Goal: Find specific page/section: Find specific page/section

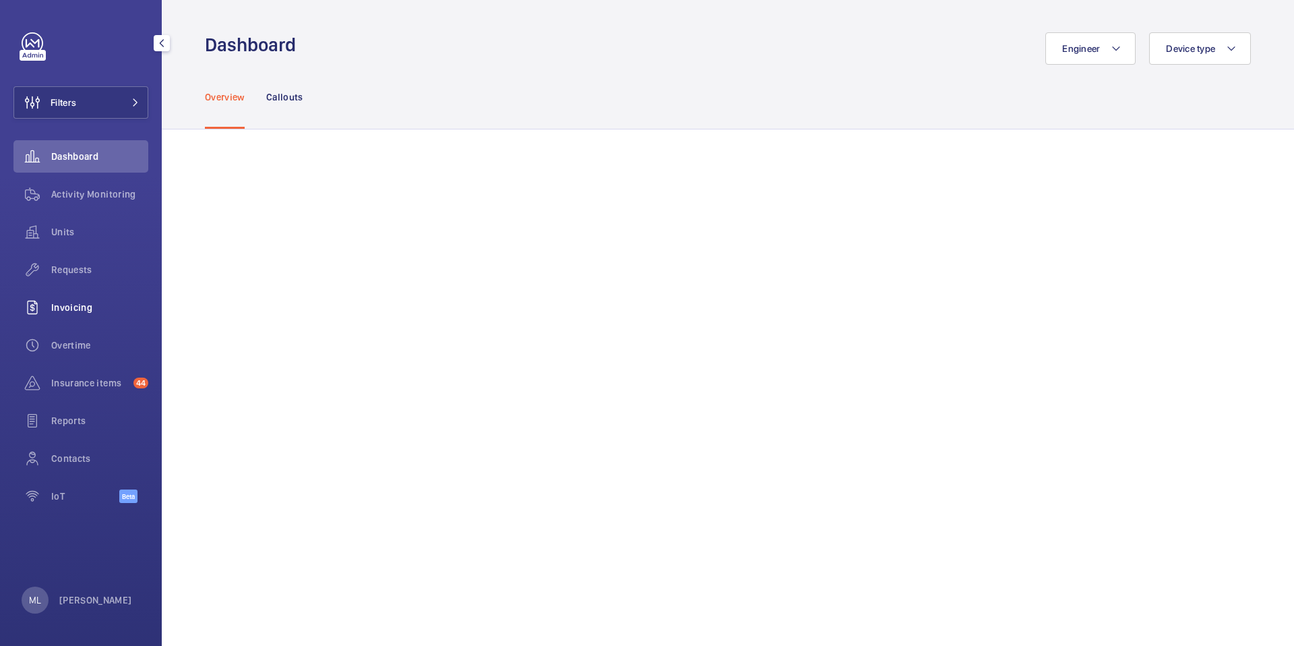
click at [74, 306] on span "Invoicing" at bounding box center [99, 307] width 97 height 13
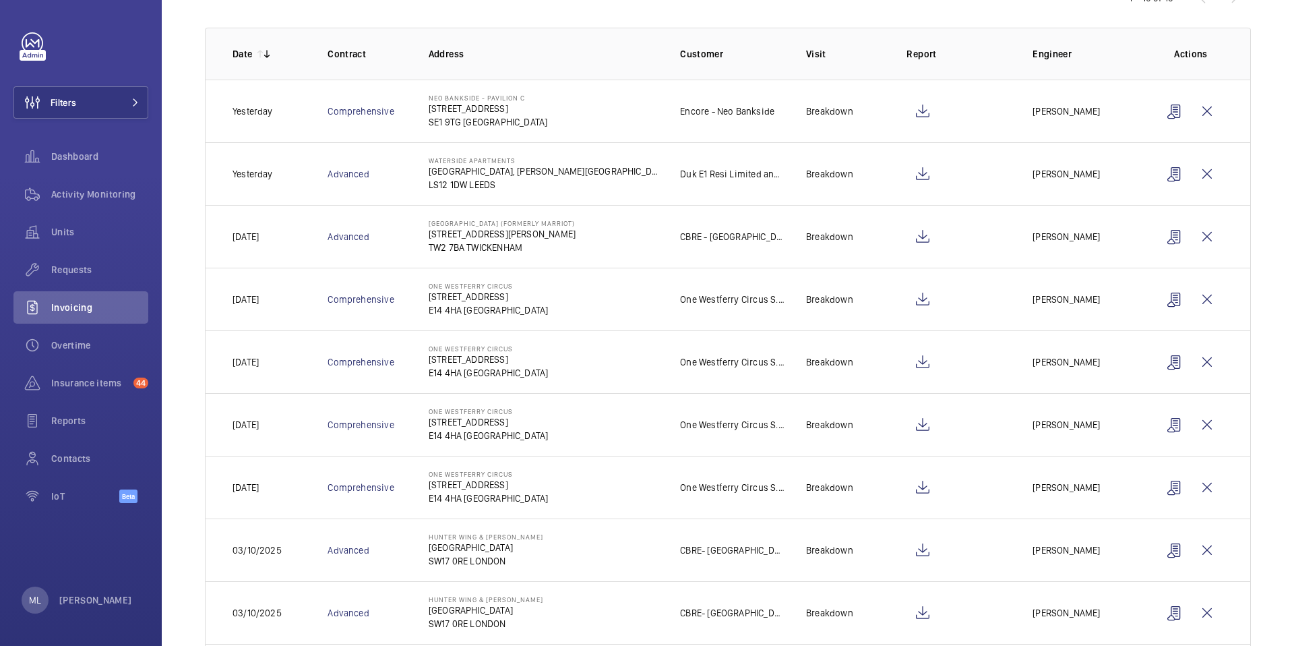
scroll to position [267, 0]
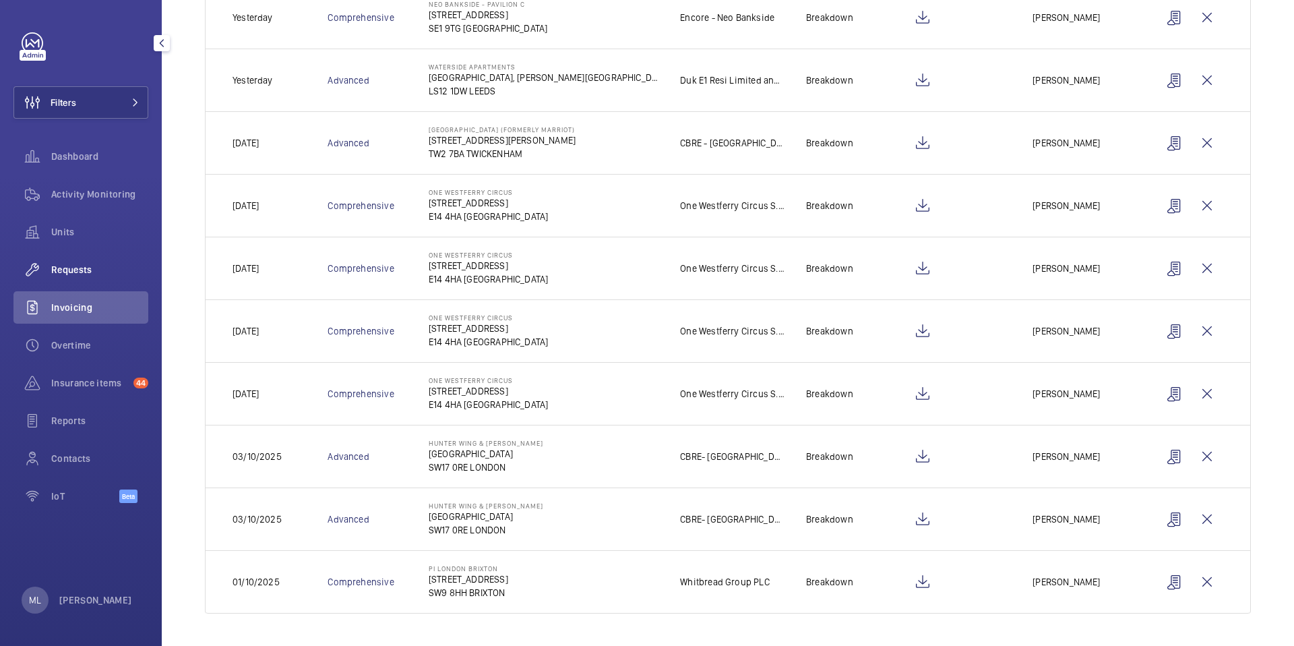
click at [80, 273] on span "Requests" at bounding box center [99, 269] width 97 height 13
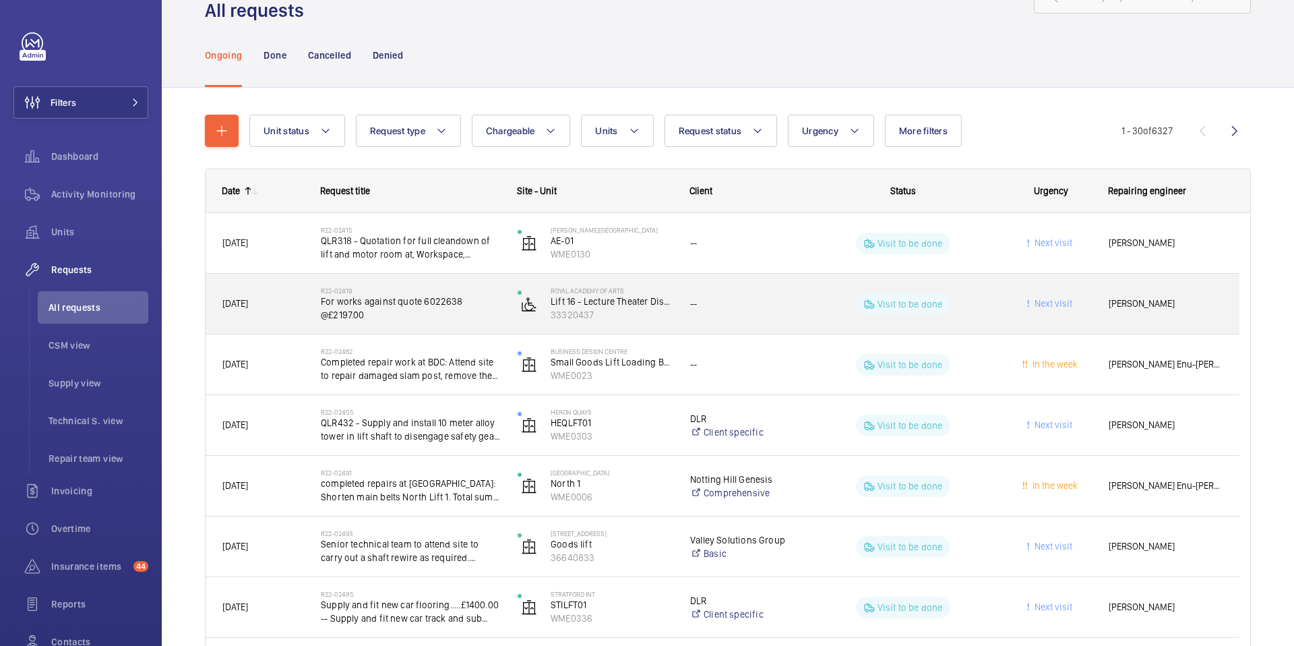
scroll to position [47, 0]
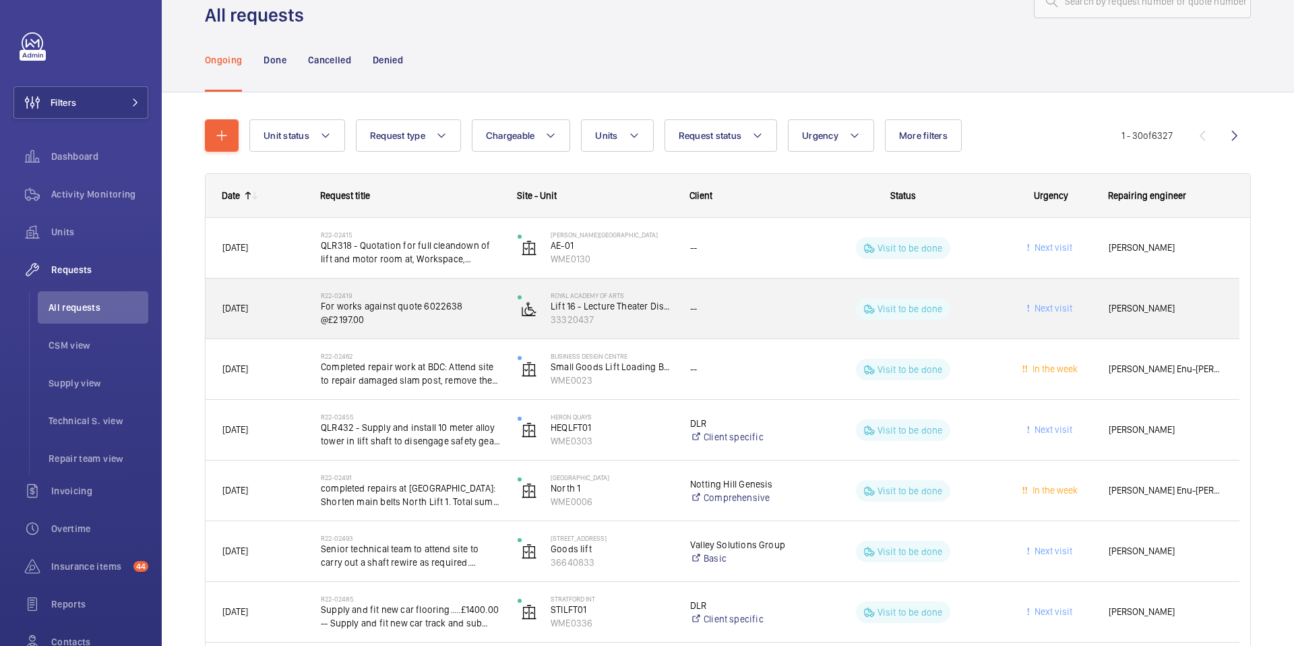
click at [735, 311] on div "--" at bounding box center [743, 309] width 106 height 16
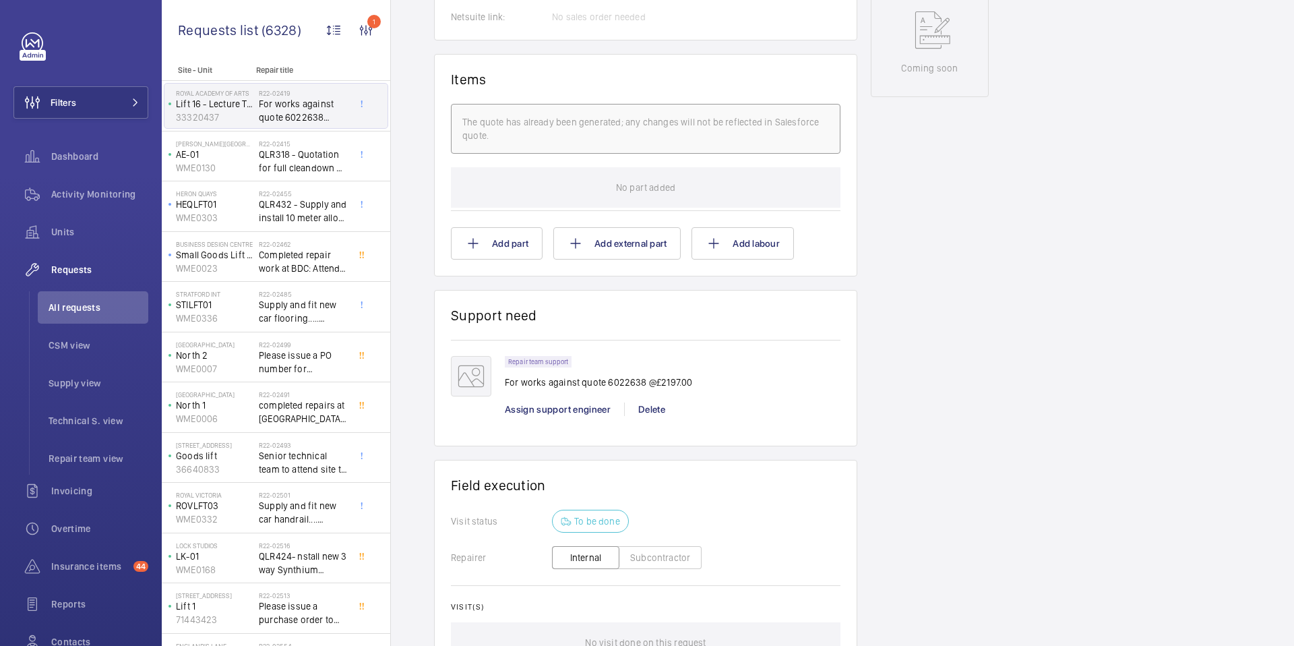
scroll to position [741, 0]
drag, startPoint x: 464, startPoint y: 313, endPoint x: 560, endPoint y: 317, distance: 96.5
click at [560, 317] on wm-front-card-header "Support need" at bounding box center [646, 322] width 390 height 33
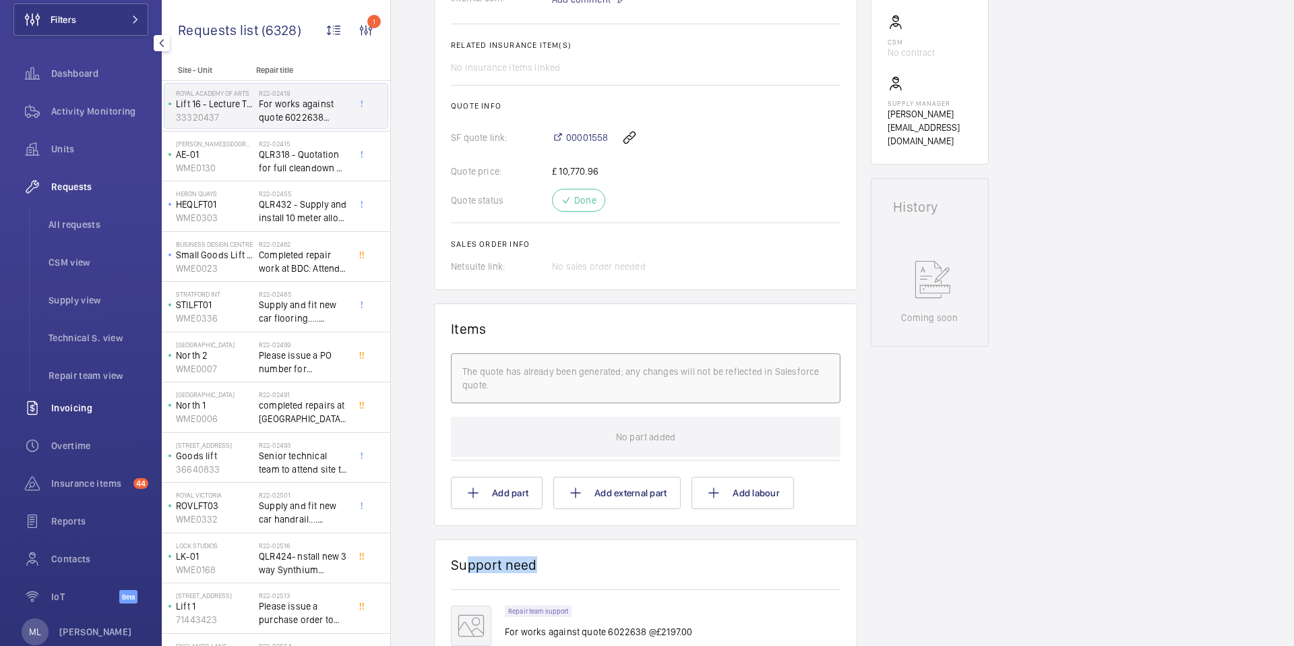
scroll to position [80, 0]
click at [92, 479] on span "Insurance items" at bounding box center [89, 483] width 77 height 13
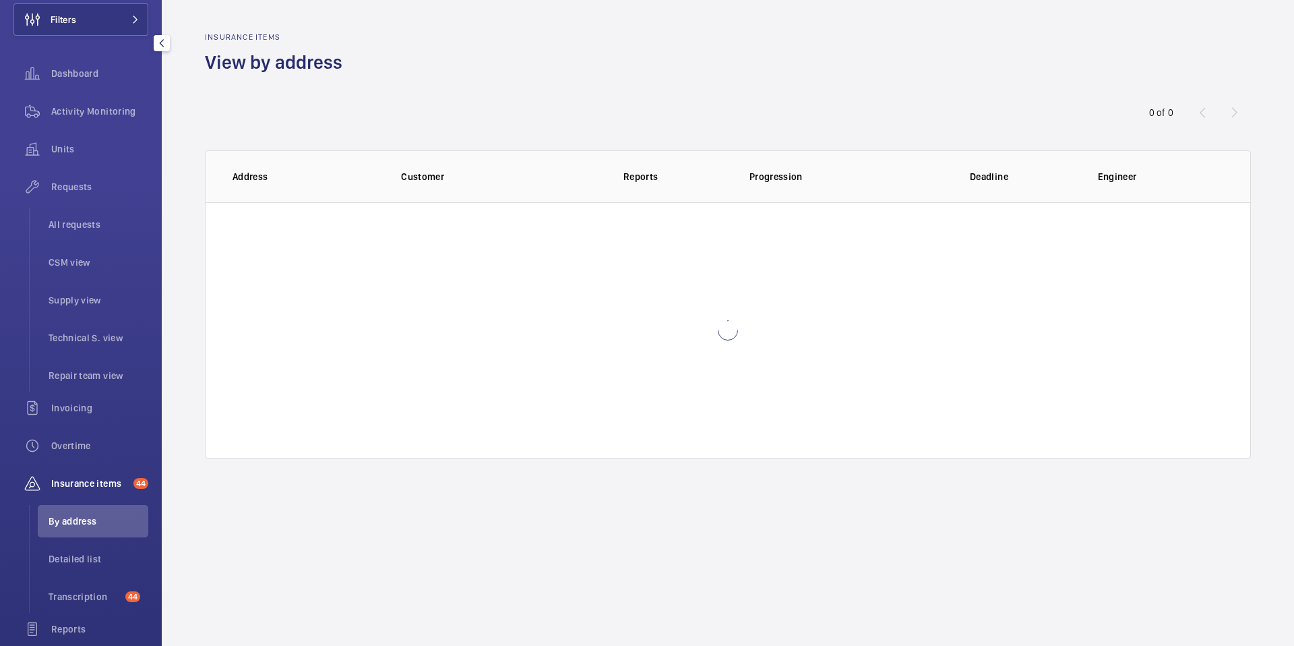
scroll to position [39, 0]
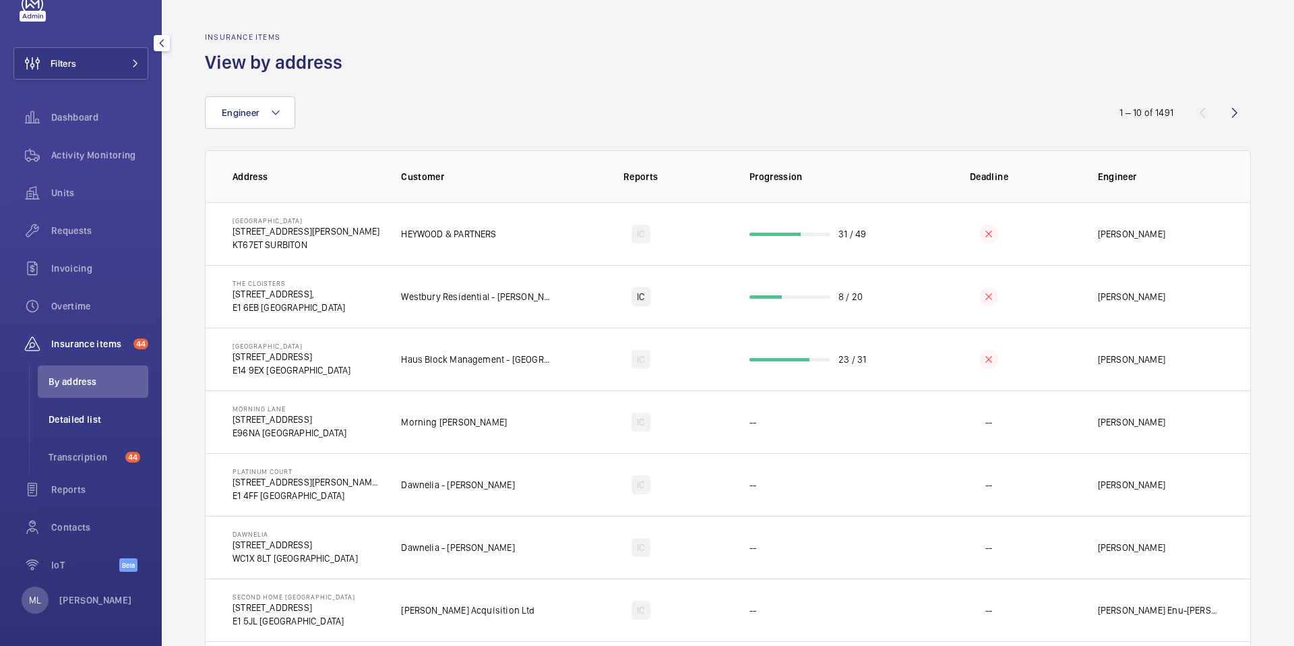
click at [96, 417] on span "Detailed list" at bounding box center [99, 419] width 100 height 13
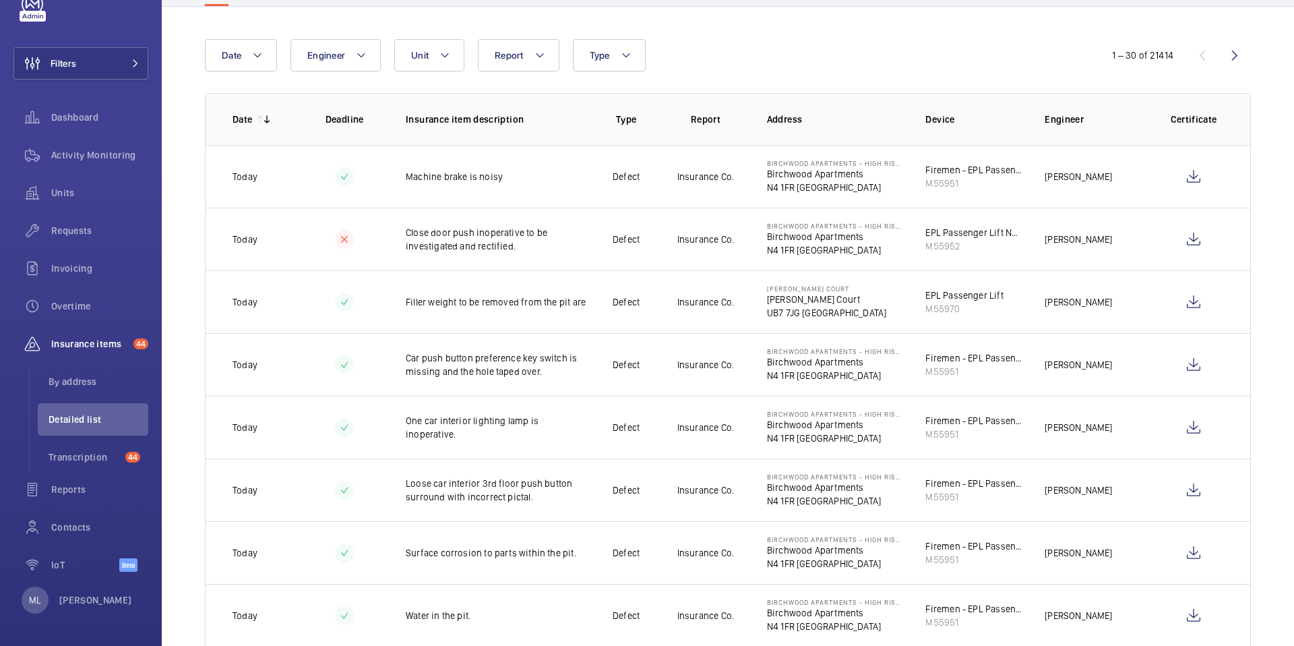
scroll to position [7, 0]
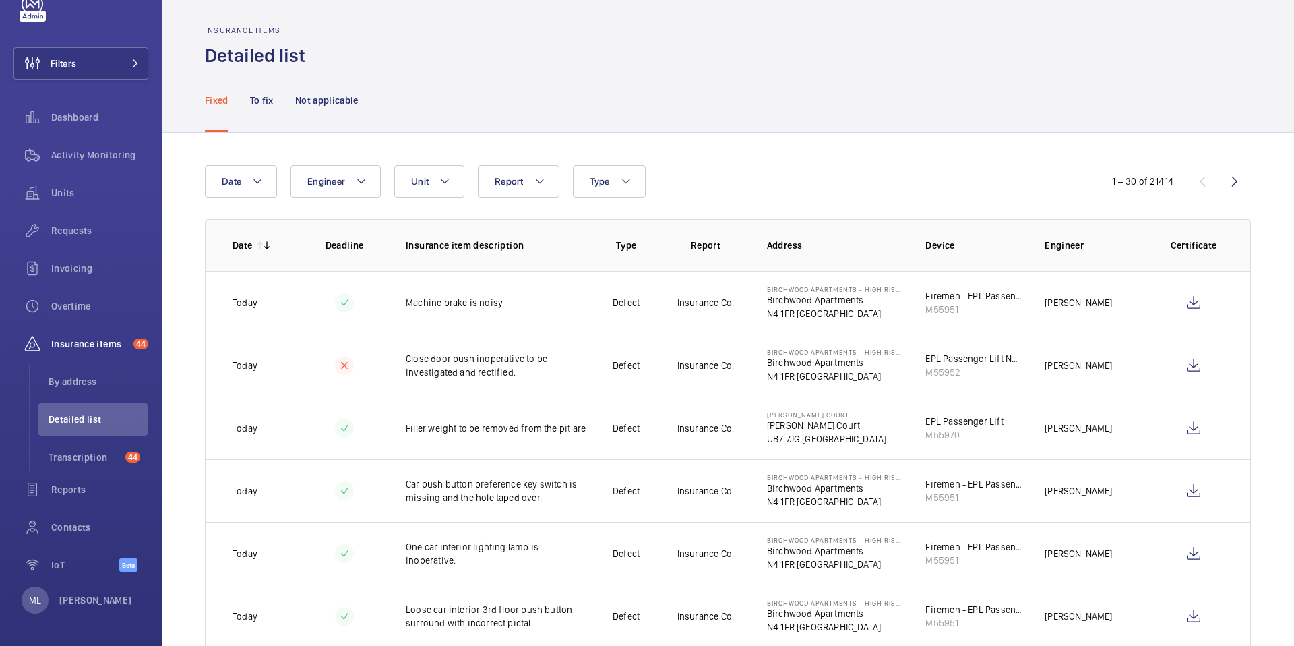
click at [245, 97] on nav "Fixed To fix Not applicable" at bounding box center [282, 100] width 154 height 64
click at [249, 102] on nav "Fixed To fix Not applicable" at bounding box center [282, 100] width 154 height 64
click at [253, 102] on p "To fix" at bounding box center [262, 100] width 24 height 13
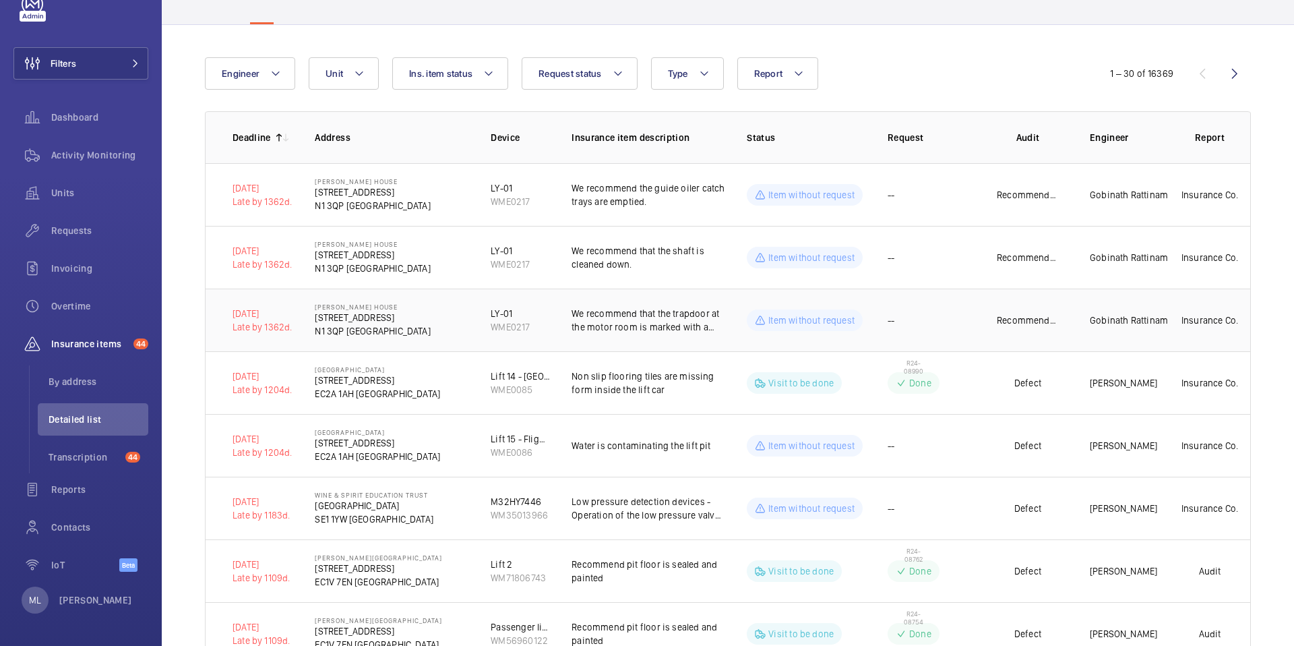
scroll to position [116, 0]
click at [82, 229] on span "Requests" at bounding box center [99, 230] width 97 height 13
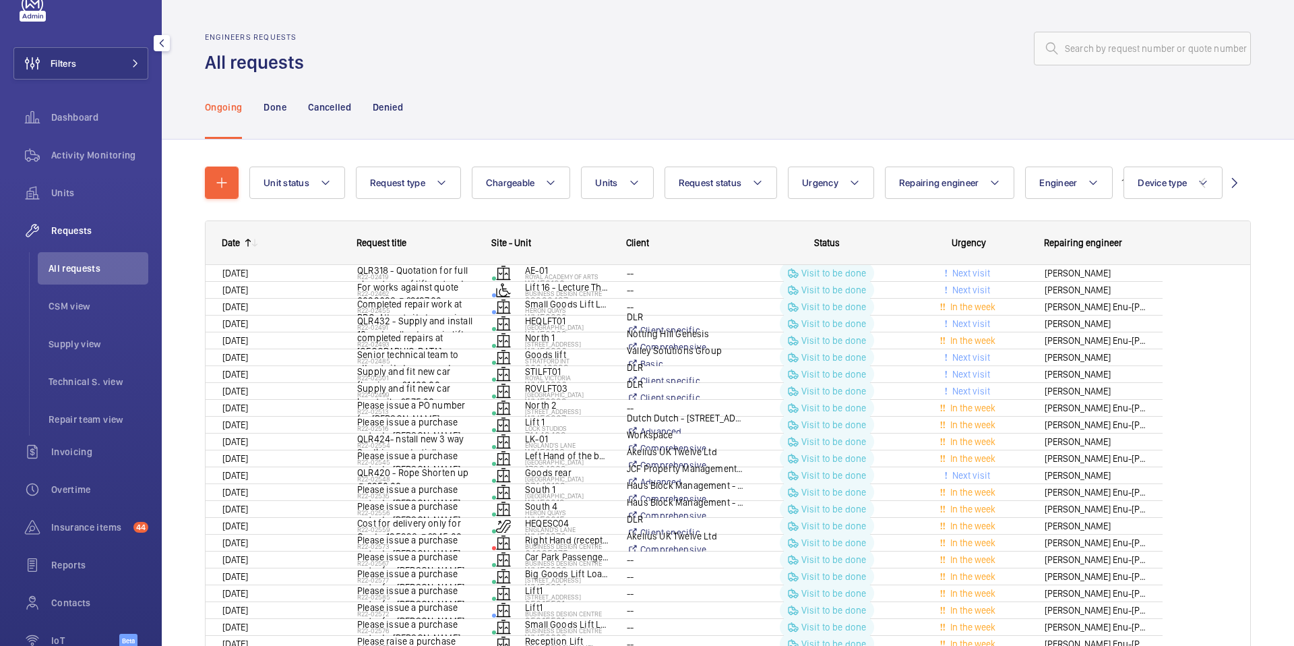
scroll to position [83, 0]
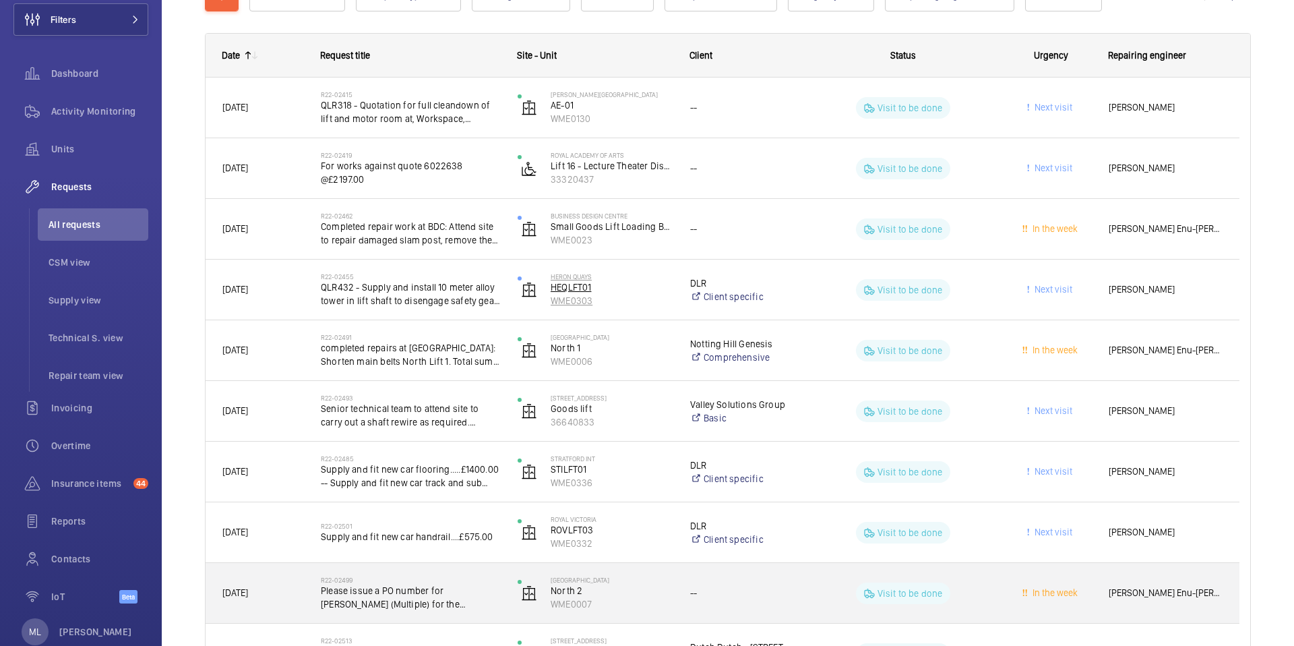
scroll to position [171, 0]
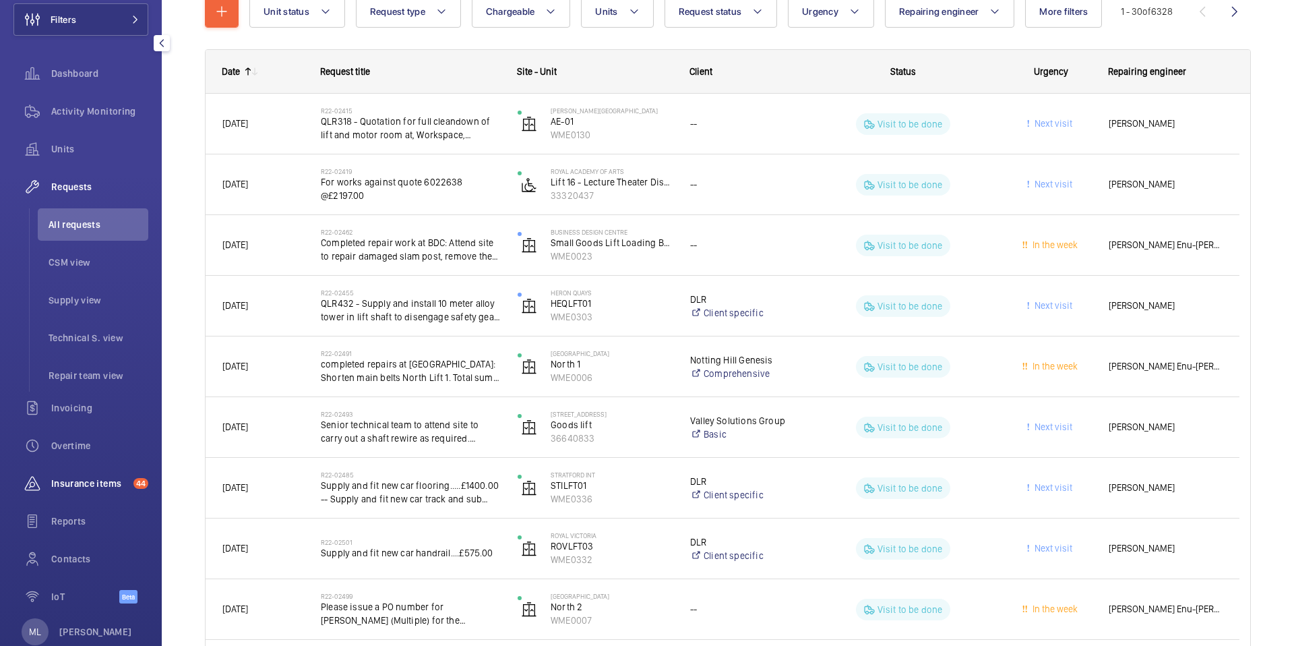
click at [88, 489] on span "Insurance items" at bounding box center [89, 483] width 77 height 13
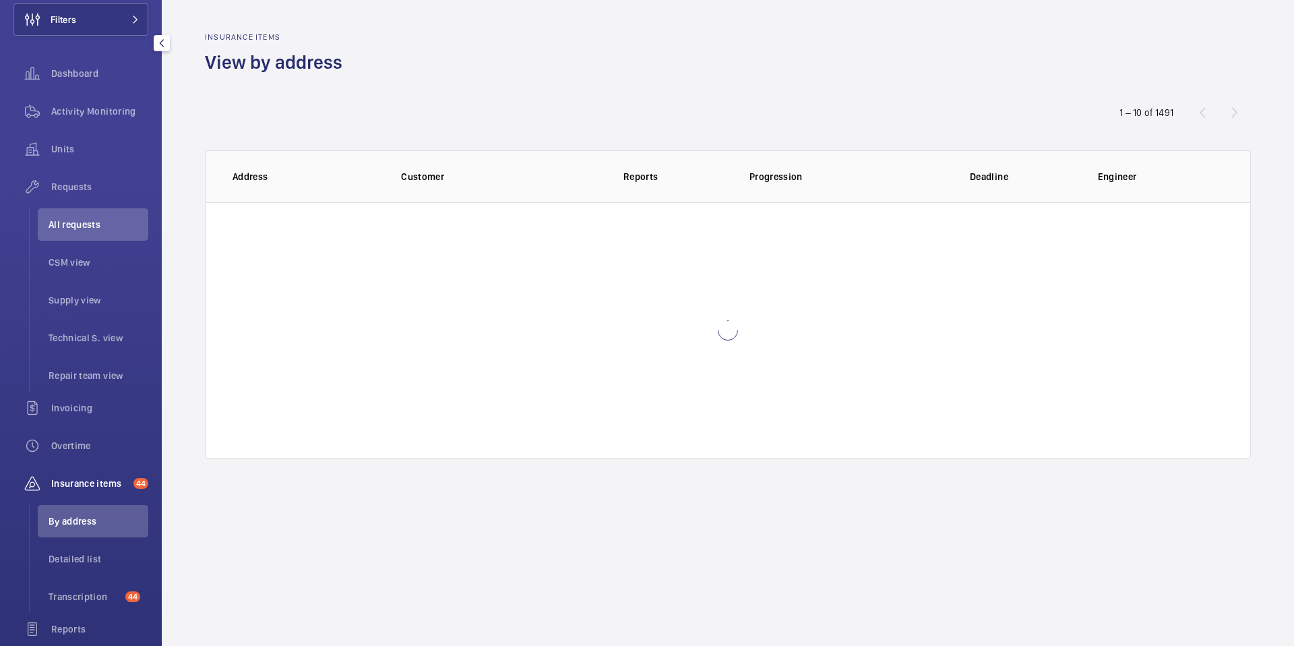
scroll to position [39, 0]
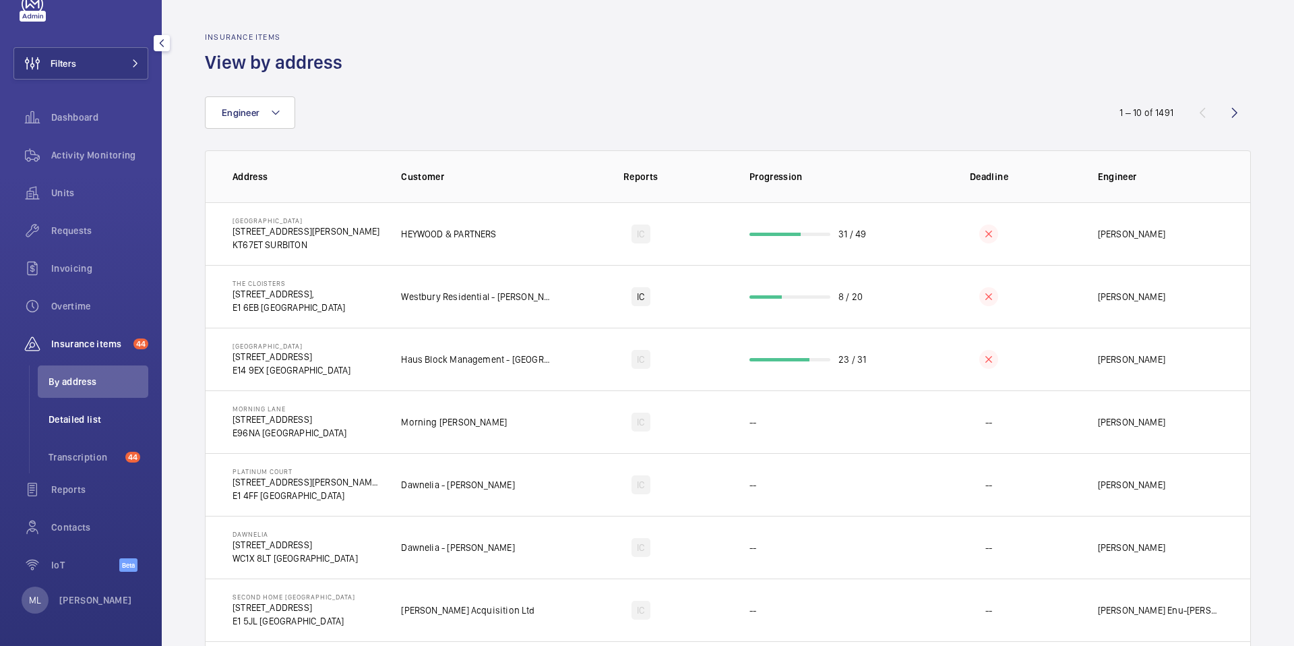
click at [100, 410] on li "Detailed list" at bounding box center [93, 419] width 111 height 32
